Goal: Obtain resource: Download file/media

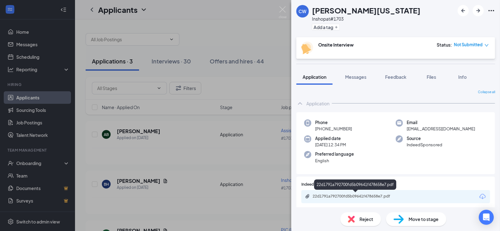
click at [381, 195] on div "22d1791a792700fd5b09641f478658e7.pdf" at bounding box center [355, 196] width 87 height 5
click at [372, 197] on div "dd7b778dedff0f4733e81ee1da8af04e.pdf" at bounding box center [355, 196] width 87 height 5
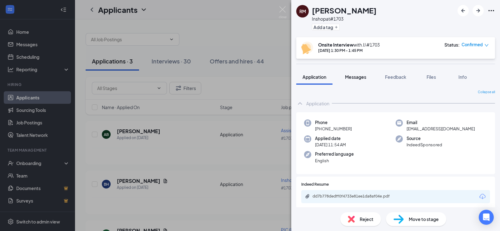
click at [355, 78] on span "Messages" at bounding box center [355, 77] width 21 height 6
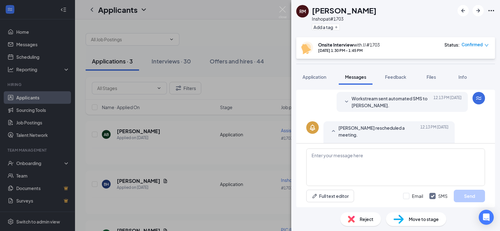
scroll to position [237, 0]
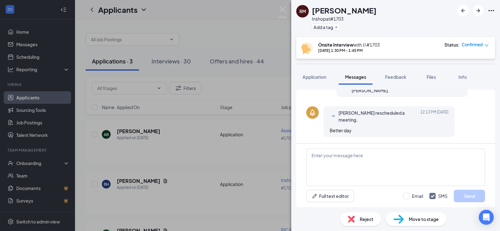
click at [333, 117] on icon "SmallChevronUp" at bounding box center [333, 115] width 7 height 7
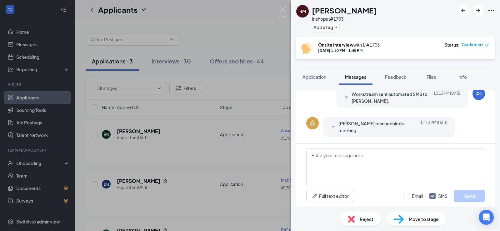
click at [337, 127] on div "Roman McKinney rescheduled a meeting. Today 12:13 PM" at bounding box center [389, 127] width 119 height 14
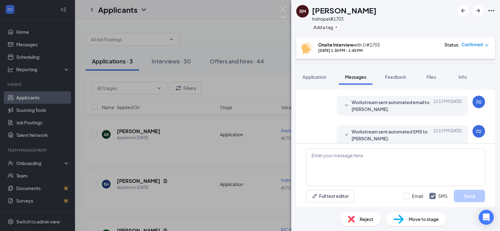
scroll to position [175, 0]
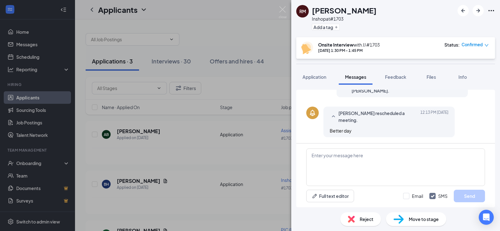
scroll to position [237, 0]
click at [369, 115] on span "[PERSON_NAME] rescheduled a meeting." at bounding box center [379, 116] width 82 height 14
